Goal: Task Accomplishment & Management: Manage account settings

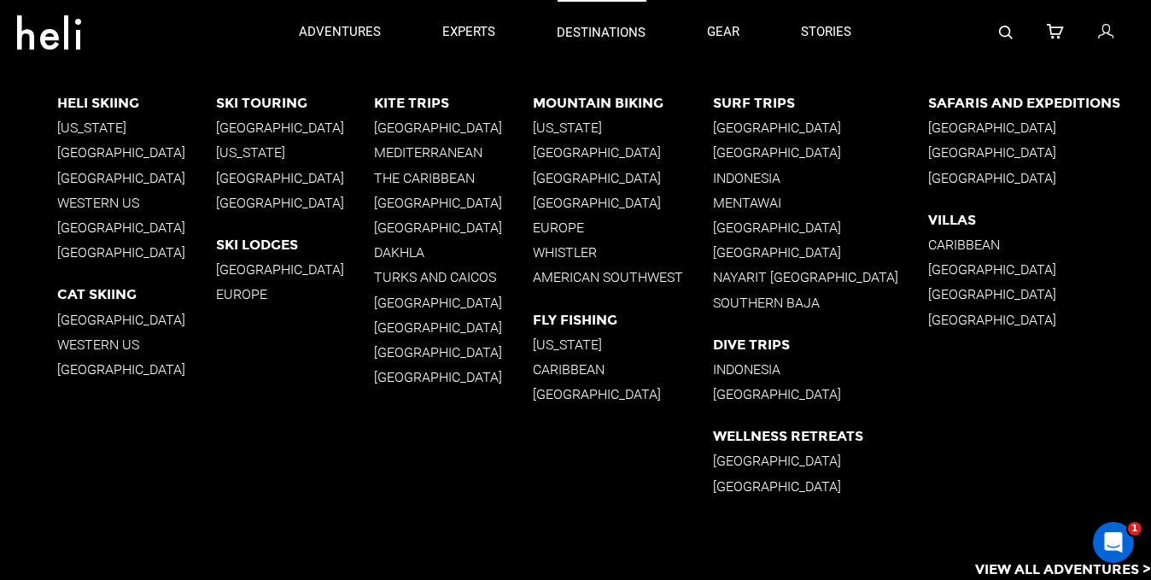
click at [605, 26] on p "destinations" at bounding box center [602, 33] width 89 height 18
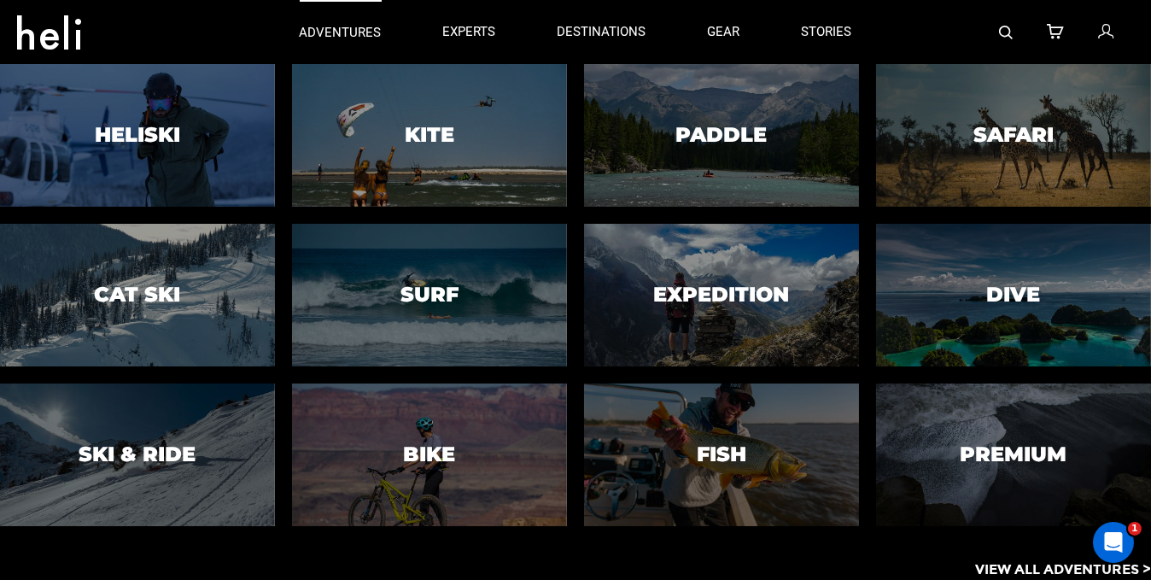
click at [360, 29] on p "adventures" at bounding box center [341, 33] width 82 height 18
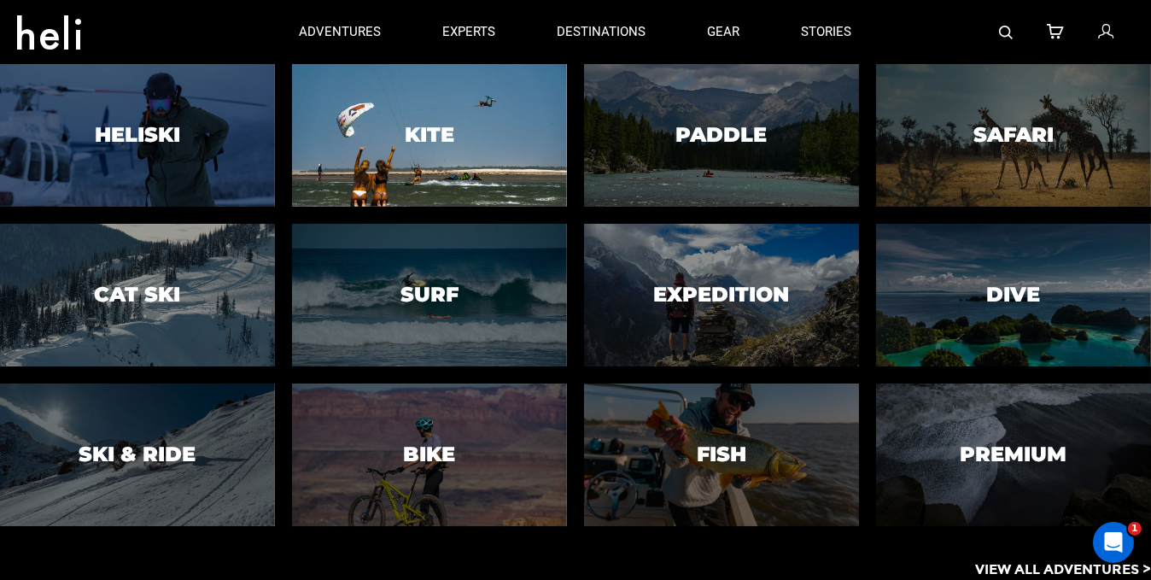
click at [394, 127] on div at bounding box center [430, 134] width 280 height 145
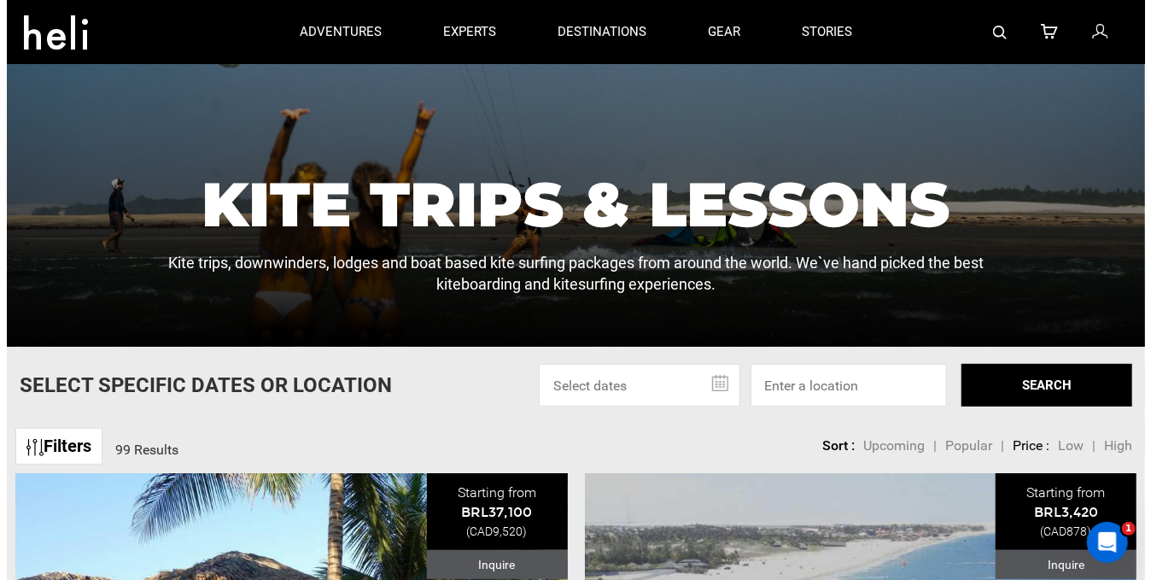
scroll to position [171, 0]
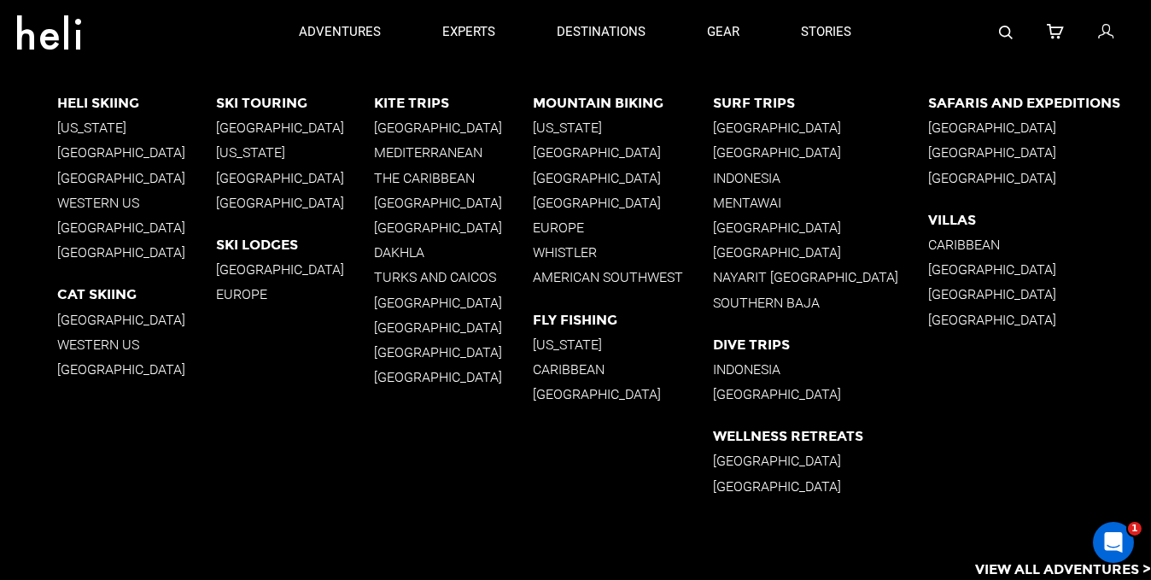
click at [554, 121] on p "Utah" at bounding box center [623, 128] width 180 height 16
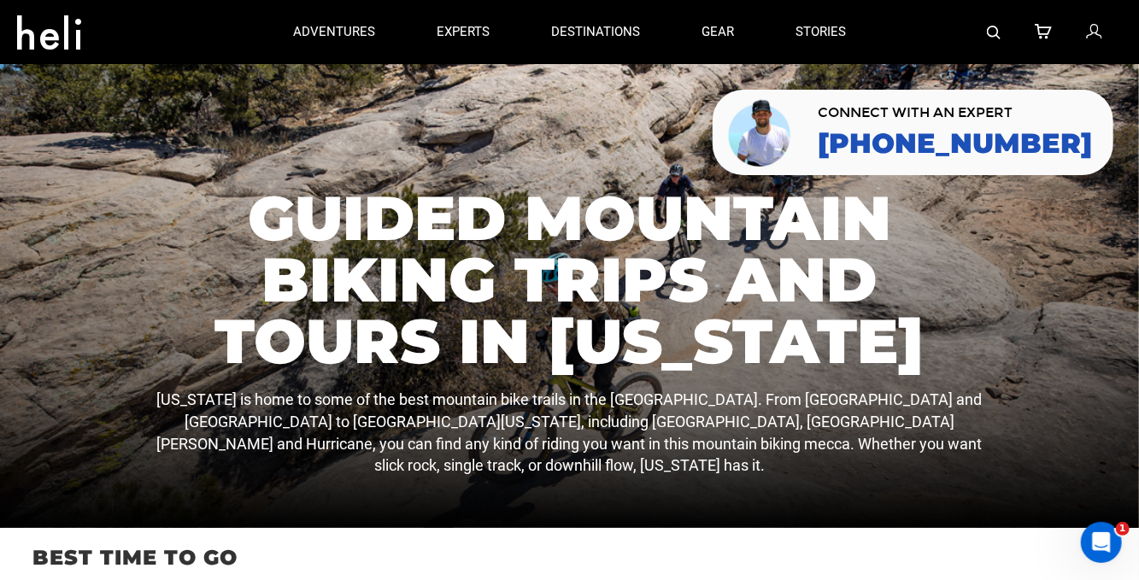
click at [57, 50] on link at bounding box center [52, 33] width 97 height 62
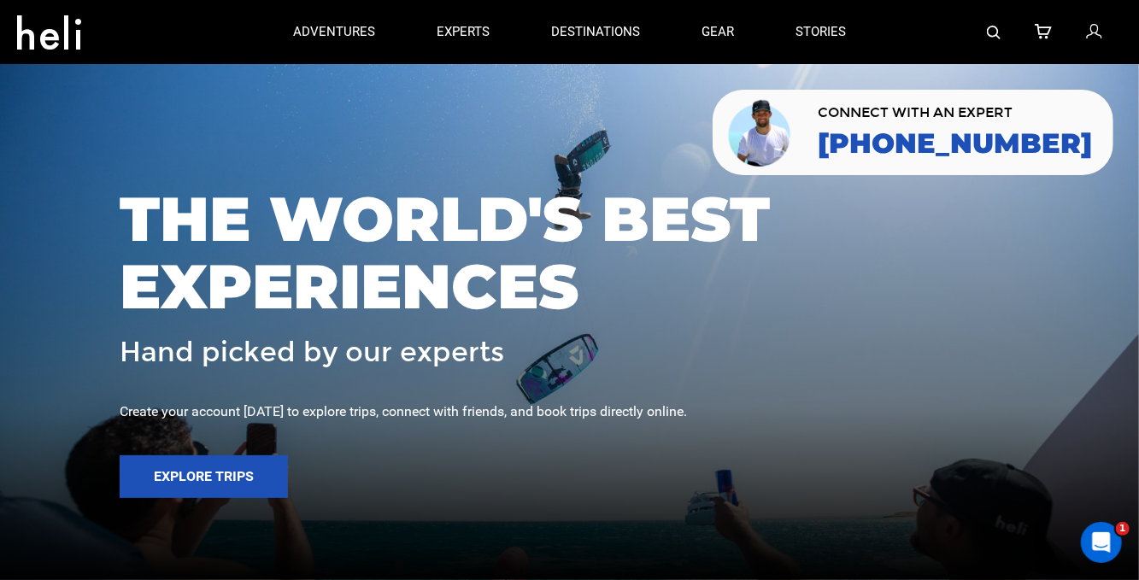
click at [1097, 41] on icon at bounding box center [1093, 32] width 15 height 22
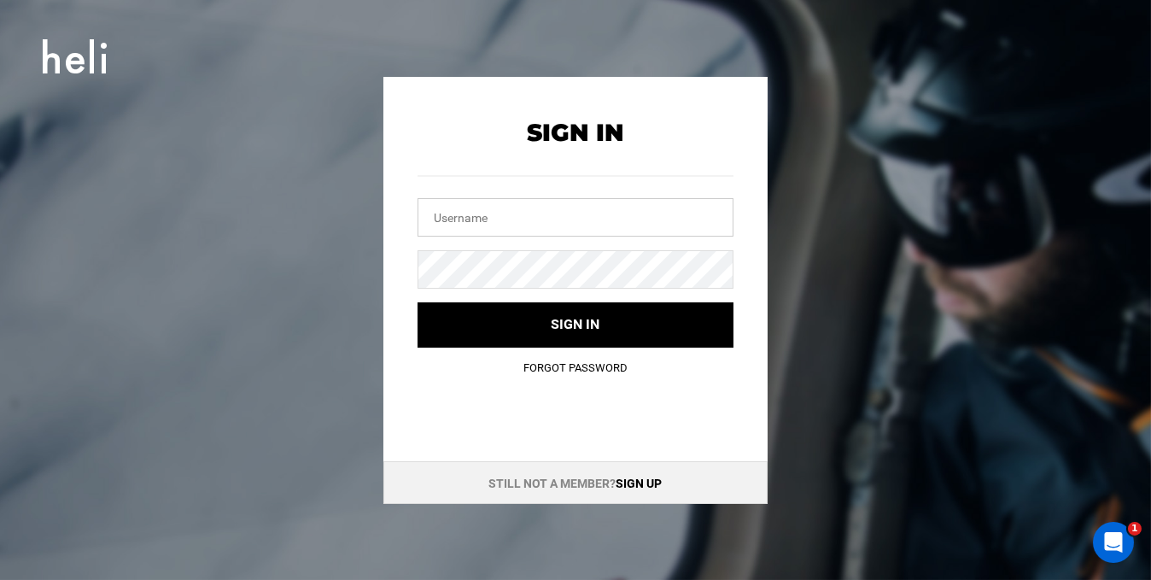
type input "bd@photobybrando.com"
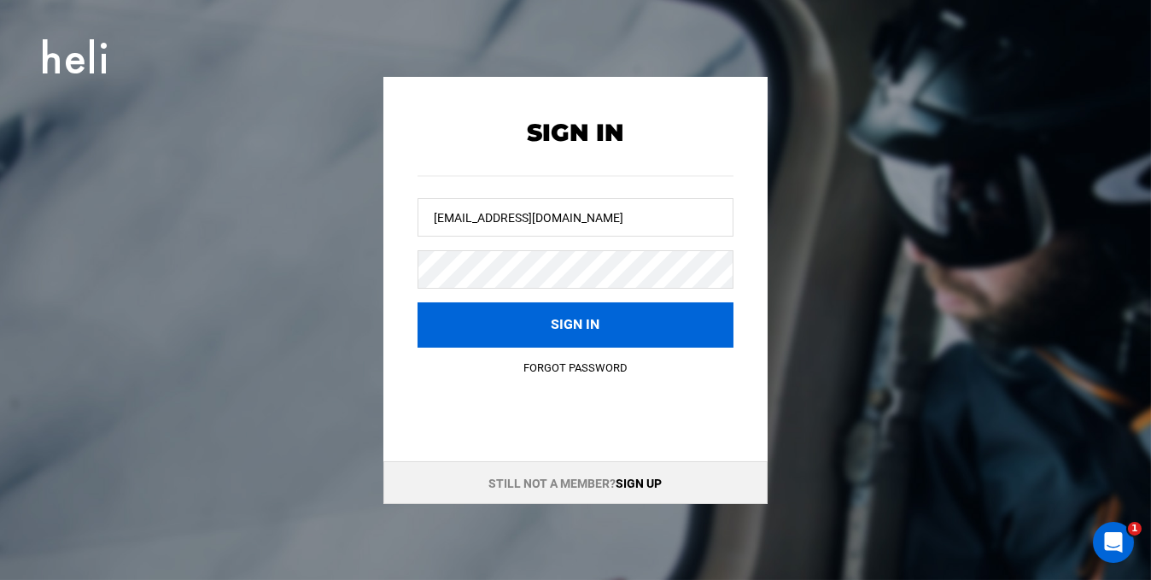
click at [553, 316] on button "Sign in" at bounding box center [576, 324] width 316 height 45
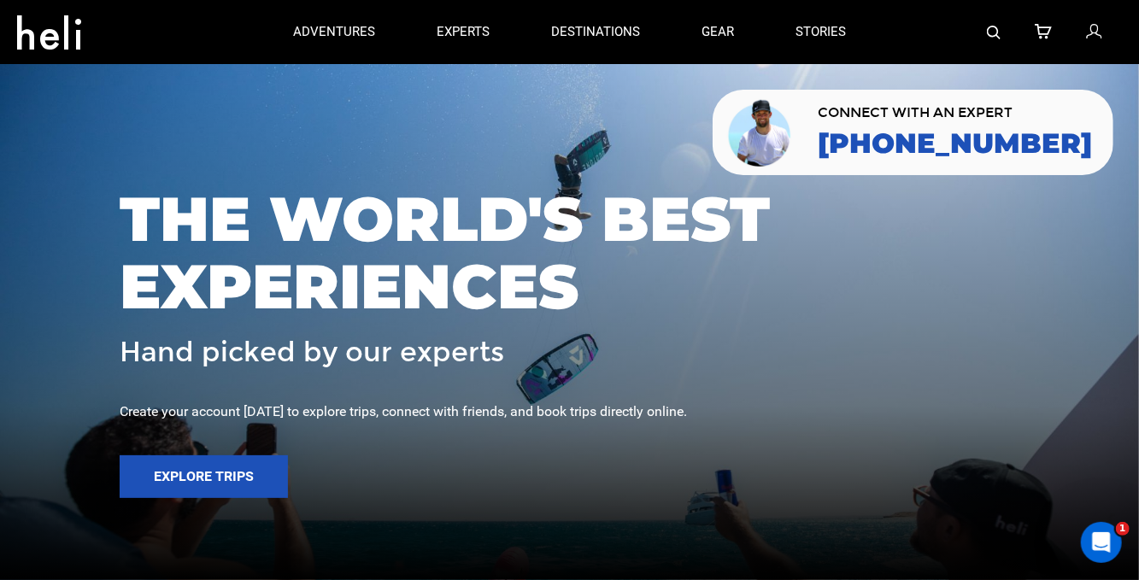
click at [1091, 37] on icon at bounding box center [1093, 32] width 15 height 22
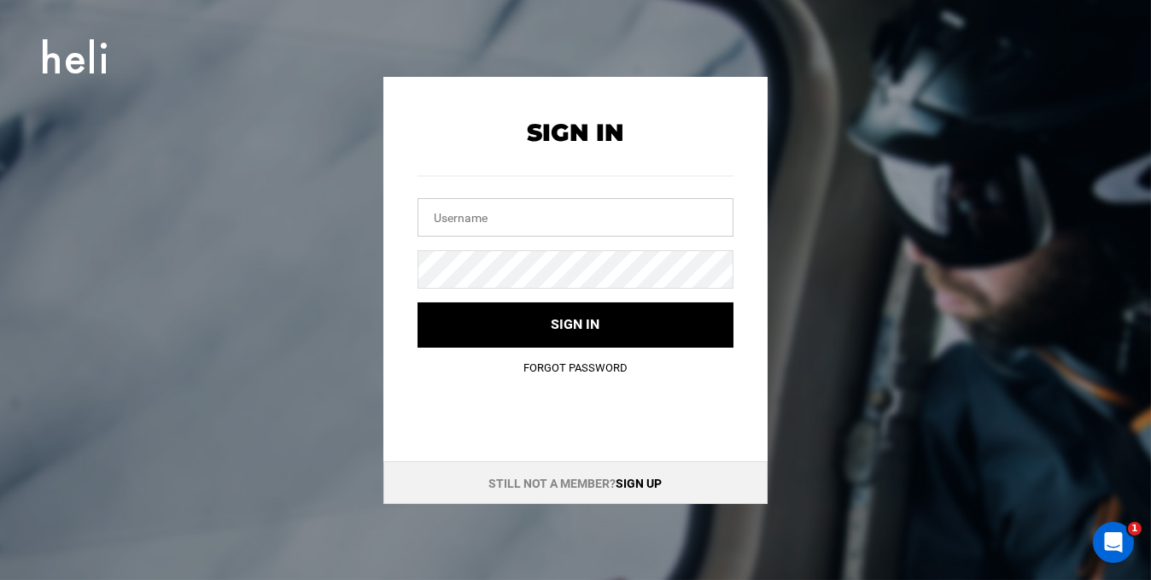
type input "[EMAIL_ADDRESS][DOMAIN_NAME]"
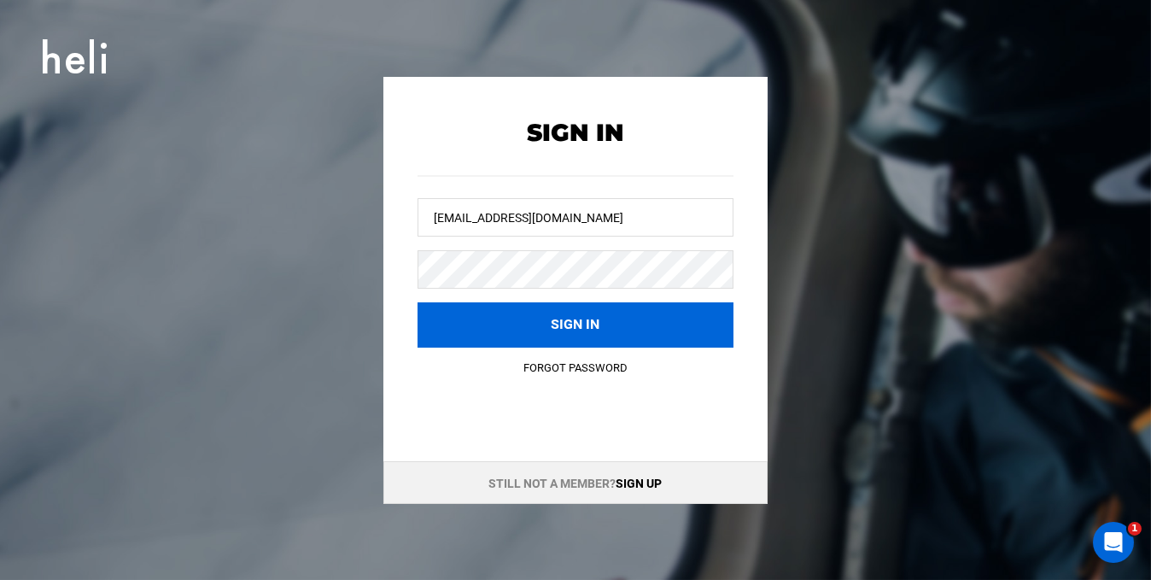
click at [557, 332] on button "Sign in" at bounding box center [576, 324] width 316 height 45
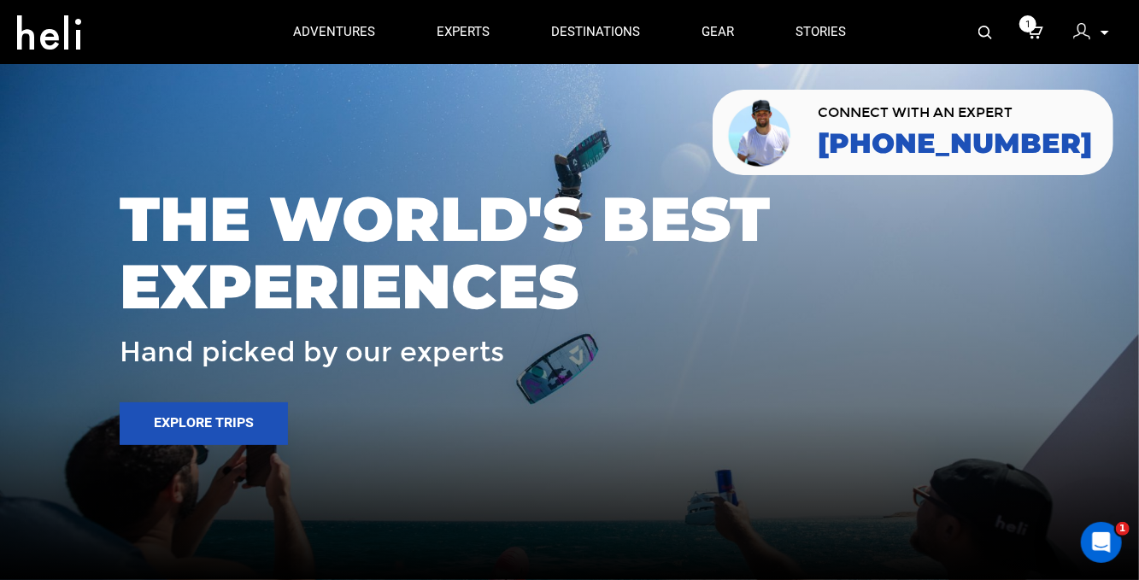
click at [1106, 30] on p at bounding box center [1103, 33] width 10 height 20
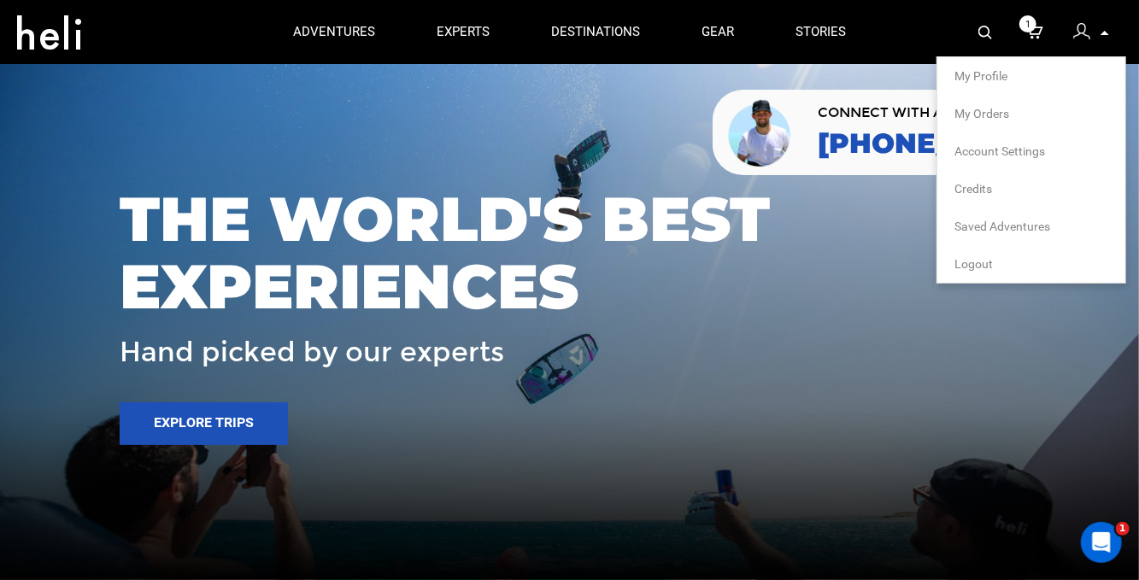
click at [1025, 149] on span "Account Settings" at bounding box center [999, 151] width 91 height 14
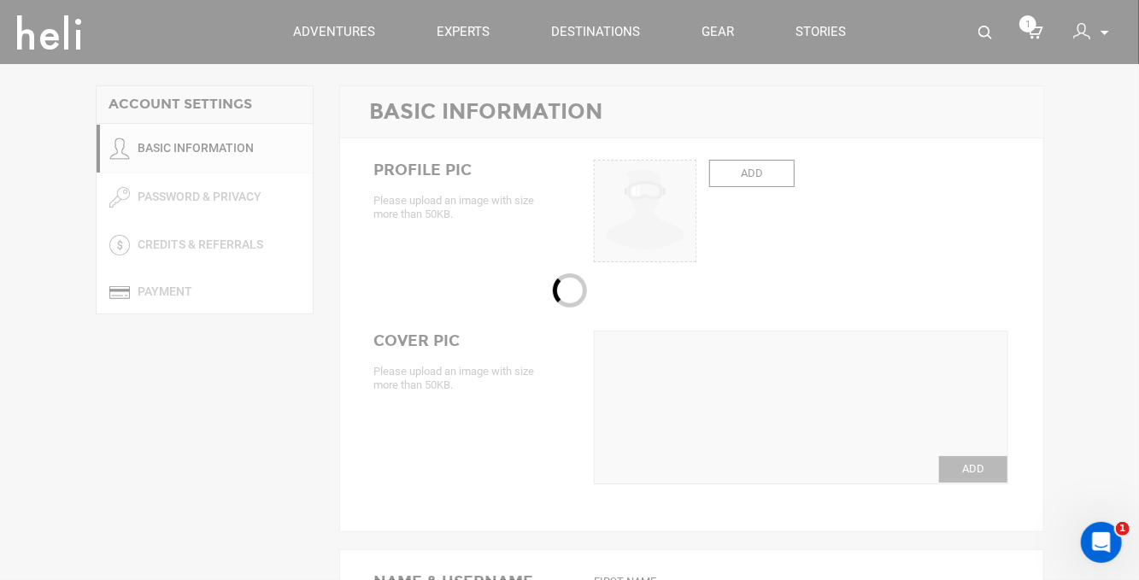
type input "Eirik"
type input "Y. A. [PERSON_NAME]"
type input "testuser4444"
type input "TAGLINE TAGLINE TAGLINE TAGL"
type textarea "DESCRIPTION DESCRIPTION DESCRIPTION DESCRIPTION DESCRIPTION DESCRIPTION DESCRIP…"
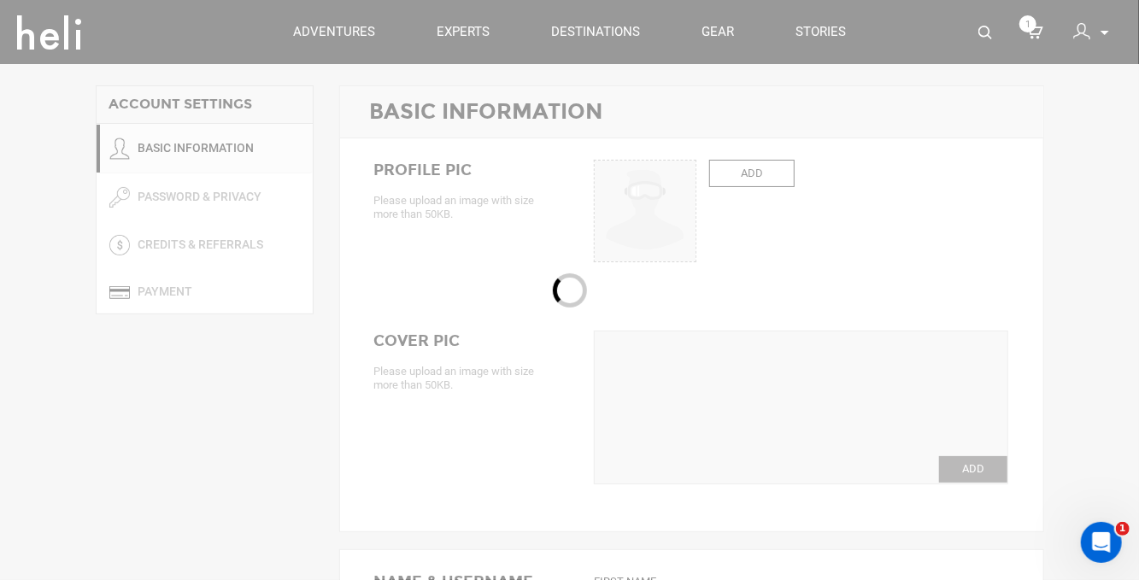
type input "[EMAIL_ADDRESS][DOMAIN_NAME]"
type input "[PHONE_NUMBER]"
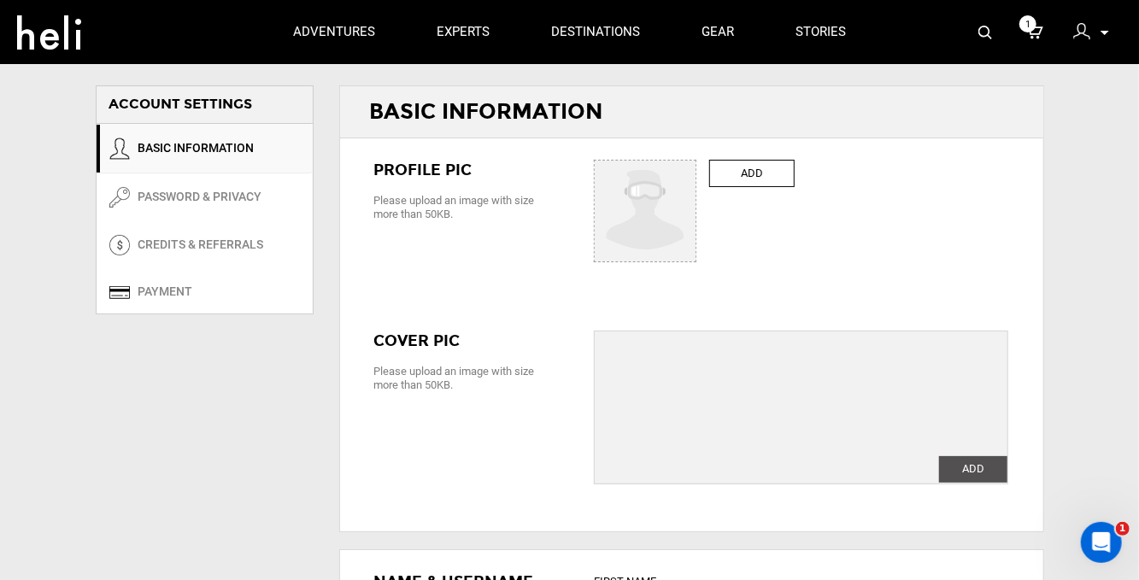
click at [1105, 32] on icon at bounding box center [1104, 33] width 9 height 4
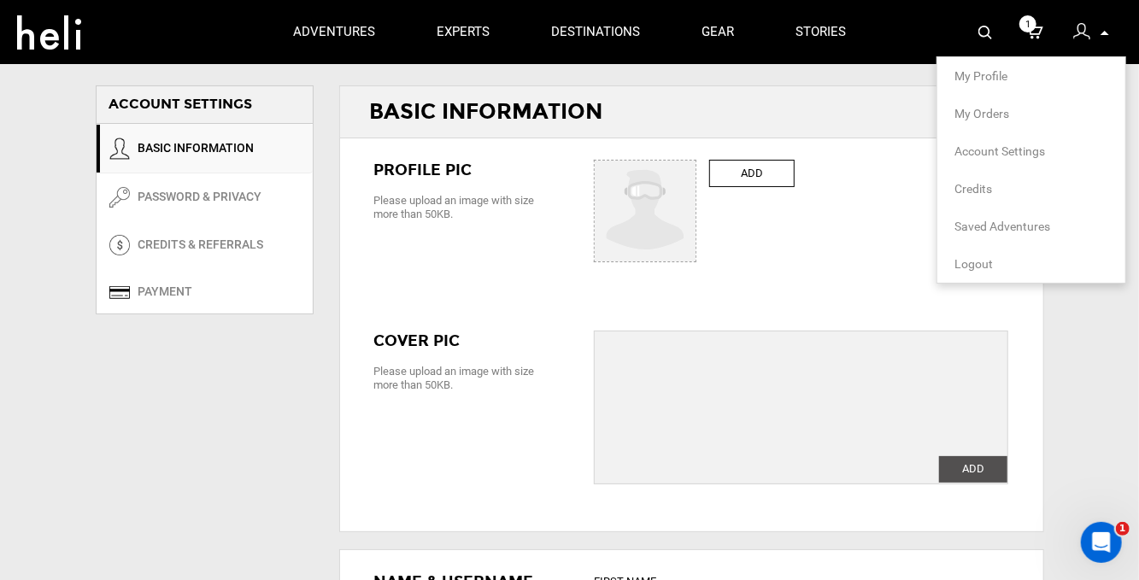
click at [829, 121] on div "Basic Information" at bounding box center [691, 112] width 703 height 52
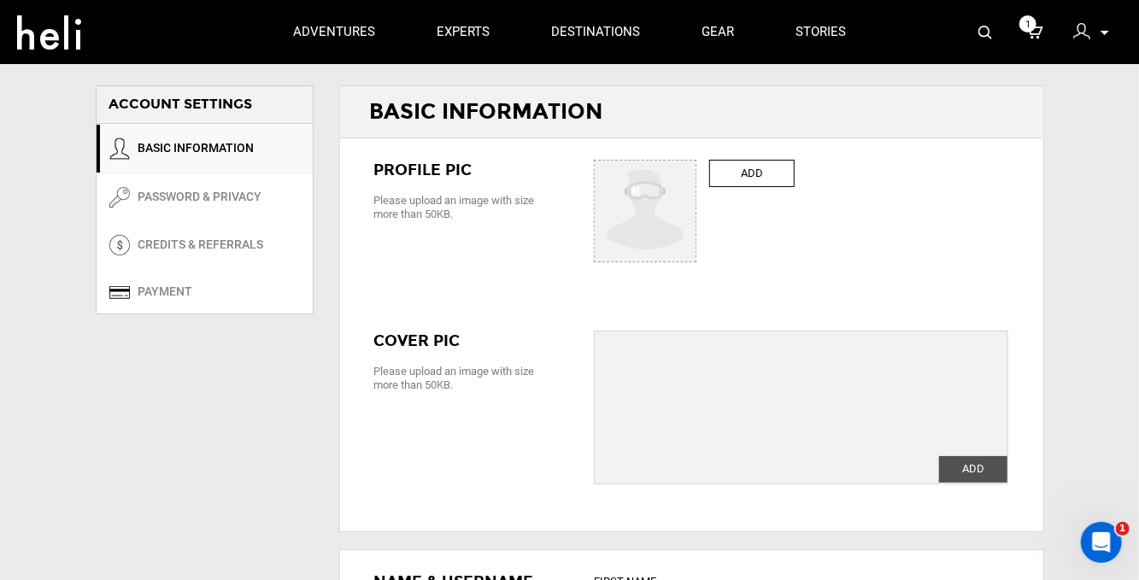
drag, startPoint x: 446, startPoint y: 316, endPoint x: 503, endPoint y: 387, distance: 91.1
click at [503, 387] on div "Basic Information Profile PIC Please upload an image with size more than 50KB. …" at bounding box center [691, 308] width 705 height 447
click at [503, 388] on div "Please upload an image with size more than 50KB." at bounding box center [471, 378] width 195 height 27
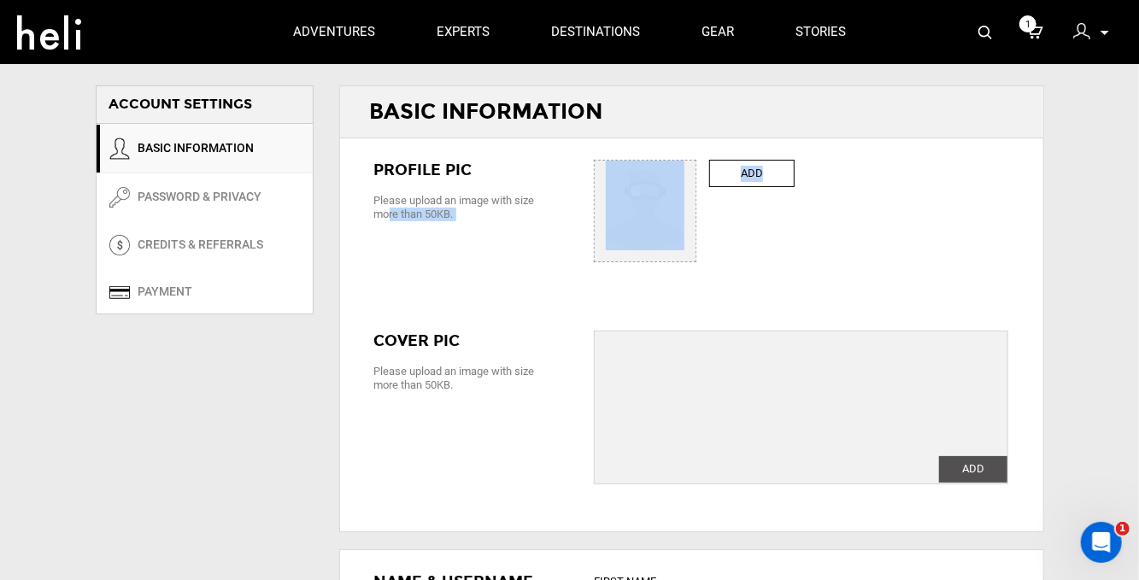
drag, startPoint x: 504, startPoint y: 393, endPoint x: 445, endPoint y: 200, distance: 201.8
click at [446, 200] on div "Basic Information Profile PIC Please upload an image with size more than 50KB. …" at bounding box center [691, 308] width 705 height 447
click at [445, 200] on div "Please upload an image with size more than 50KB." at bounding box center [471, 207] width 195 height 27
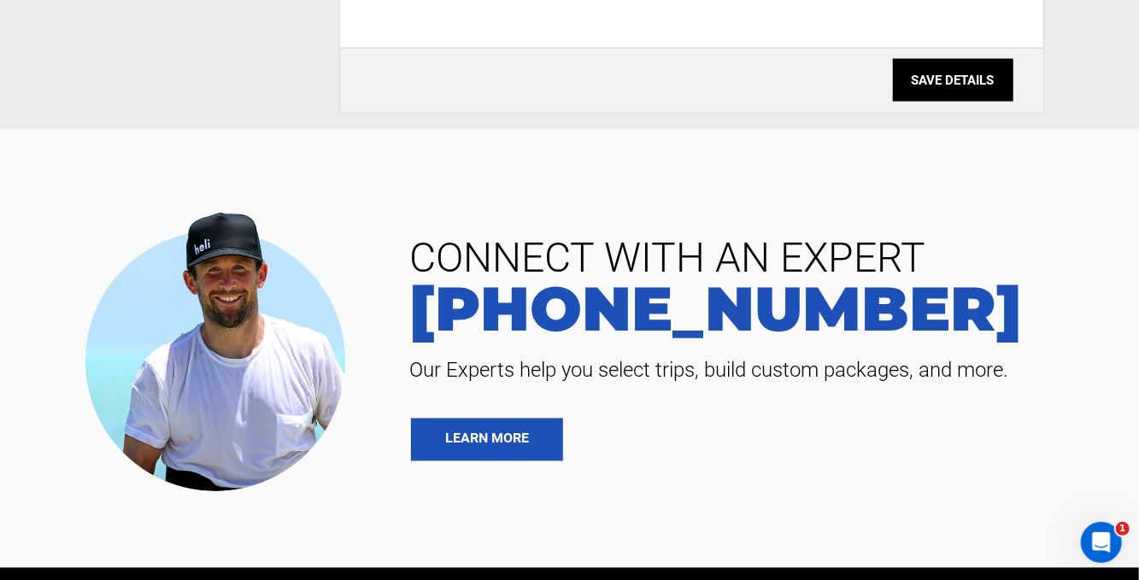
scroll to position [1754, 0]
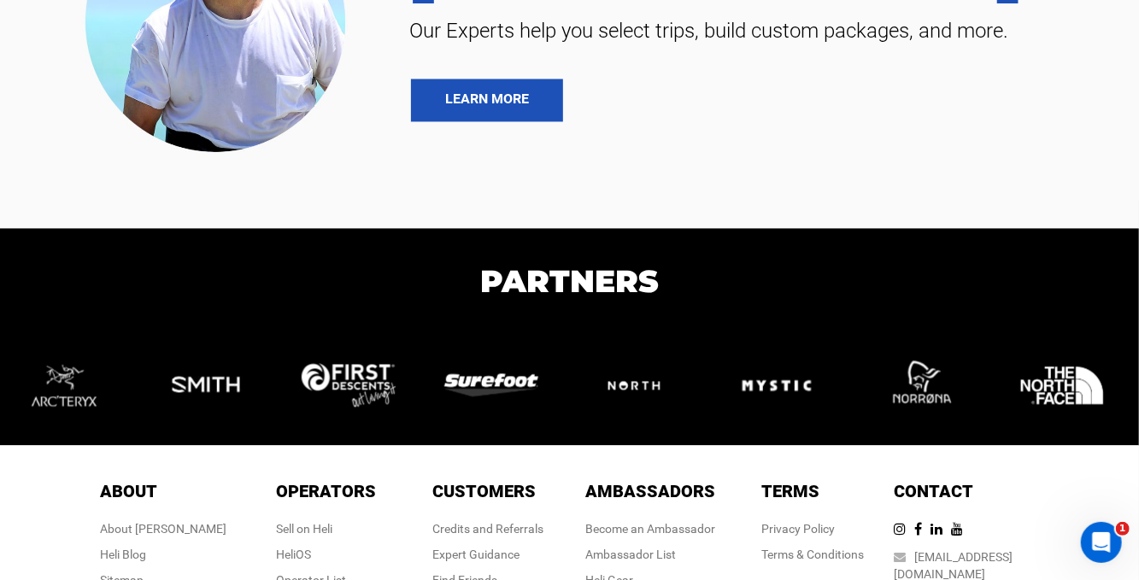
drag, startPoint x: 822, startPoint y: 368, endPoint x: 1053, endPoint y: 353, distance: 232.0
click at [571, 355] on div at bounding box center [499, 385] width 143 height 60
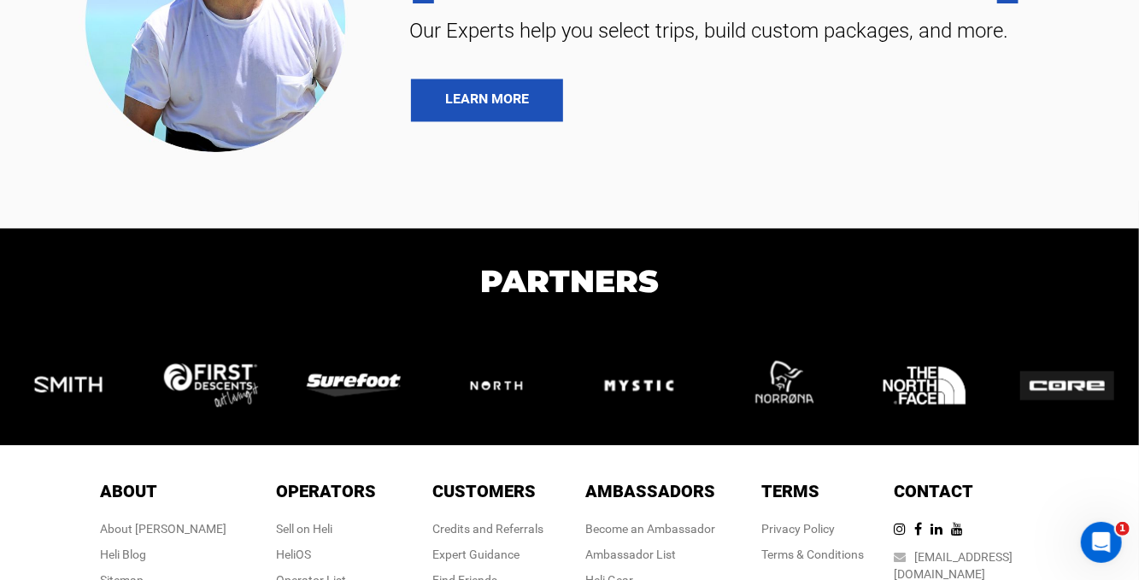
drag, startPoint x: 788, startPoint y: 383, endPoint x: -34, endPoint y: 387, distance: 821.7
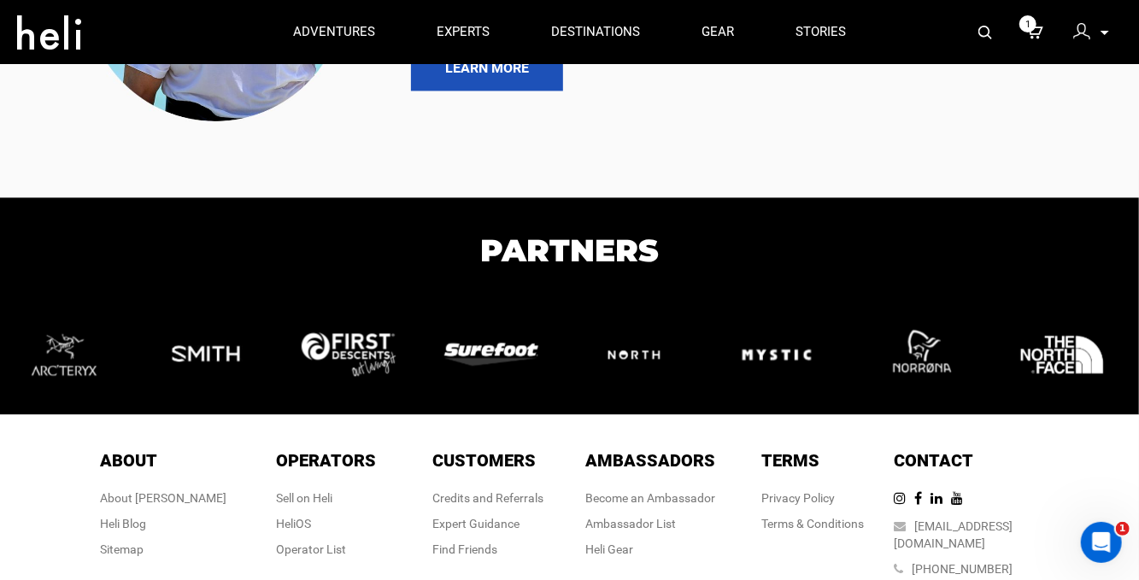
scroll to position [1766, 0]
